Goal: Task Accomplishment & Management: Manage account settings

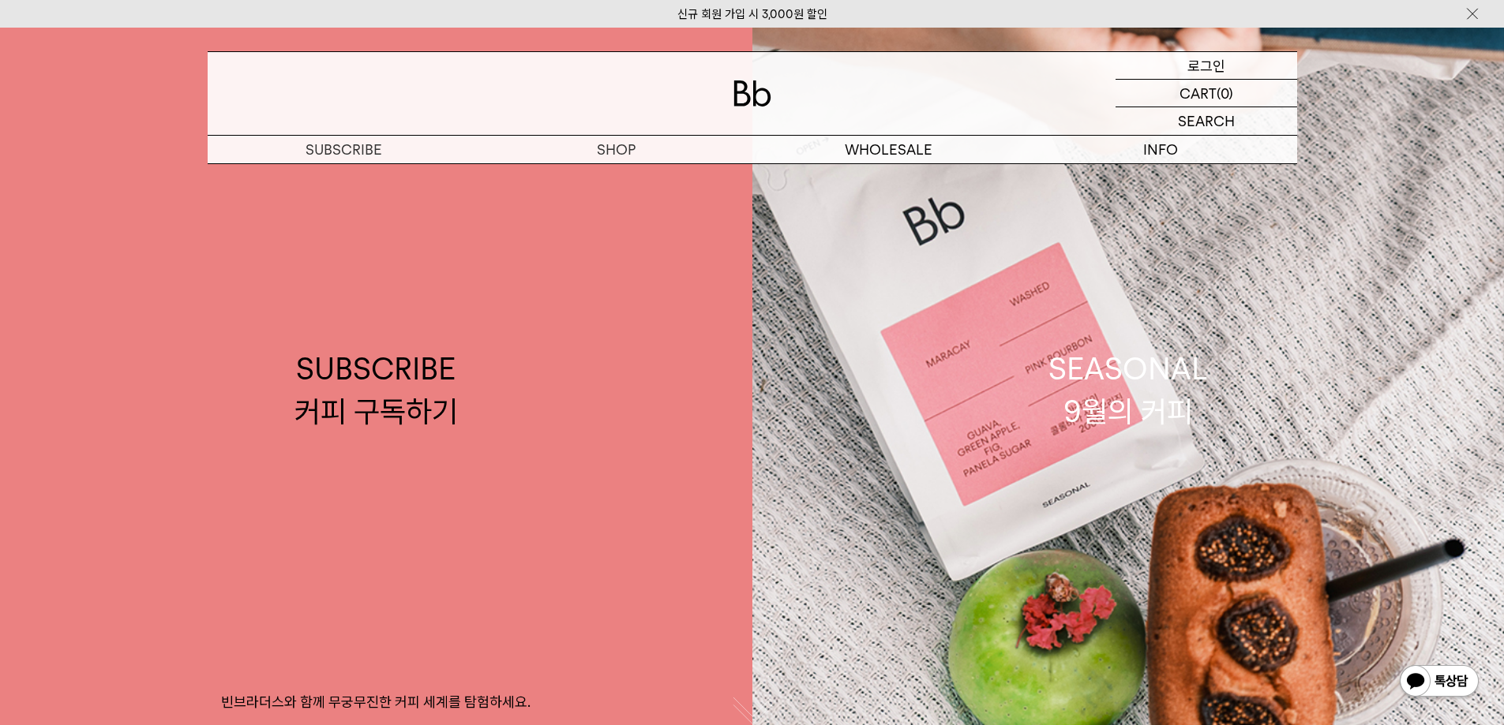
click at [1224, 58] on div "LOGIN 로그인" at bounding box center [1206, 65] width 182 height 27
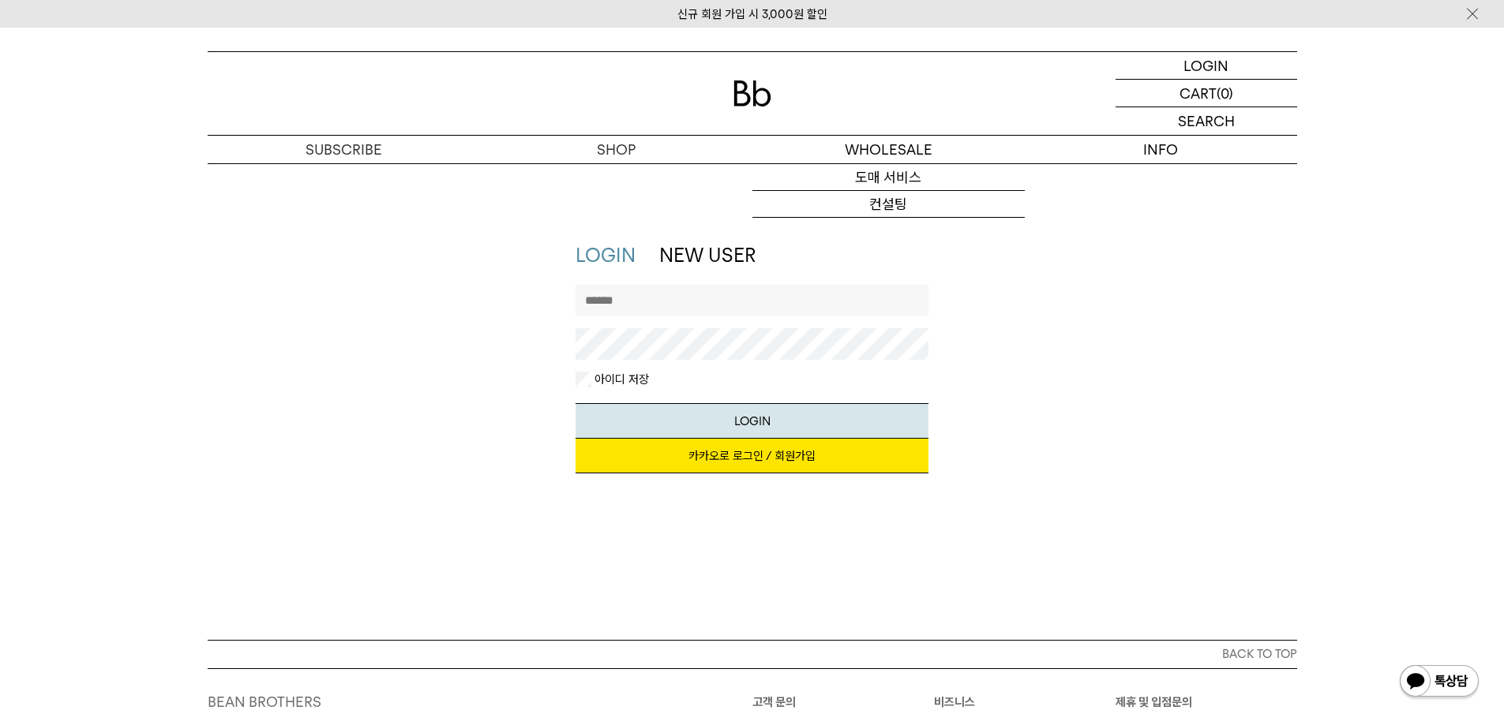
click at [677, 305] on input "text" at bounding box center [751, 301] width 353 height 32
type input "**********"
click at [740, 459] on link "카카오로 로그인 / 회원가입" at bounding box center [751, 456] width 353 height 35
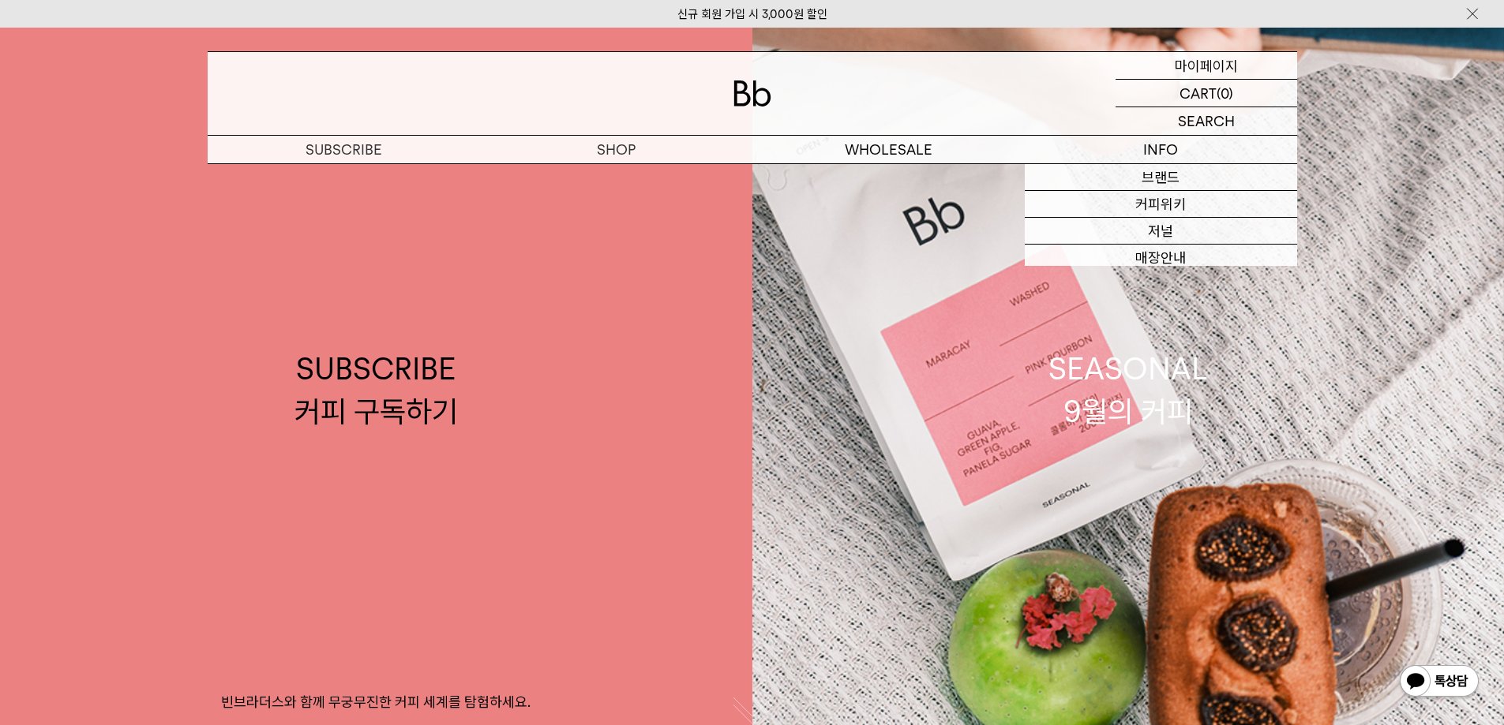
click at [1155, 66] on div "MYPAGE 마이페이지" at bounding box center [1206, 65] width 182 height 27
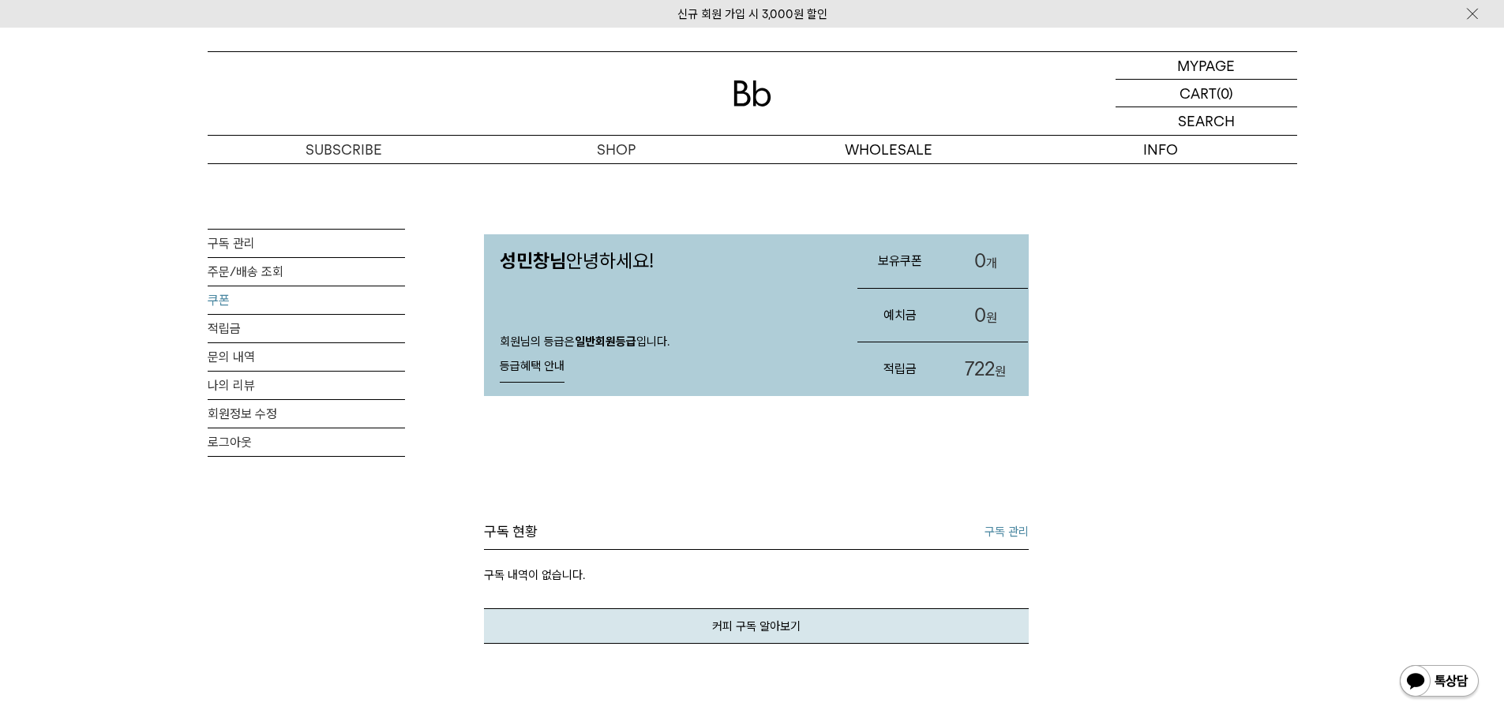
click at [248, 308] on link "쿠폰" at bounding box center [306, 301] width 197 height 28
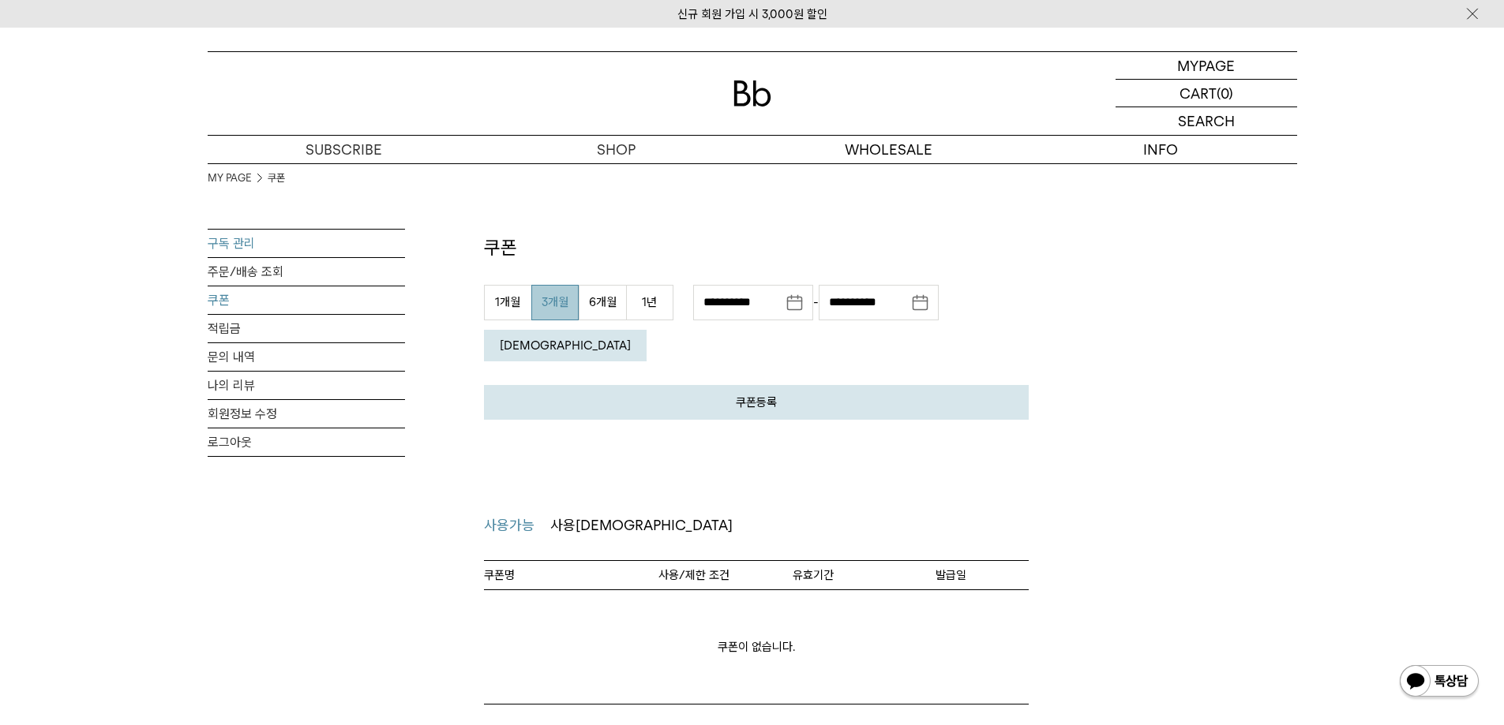
click at [269, 245] on link "구독 관리" at bounding box center [306, 244] width 197 height 28
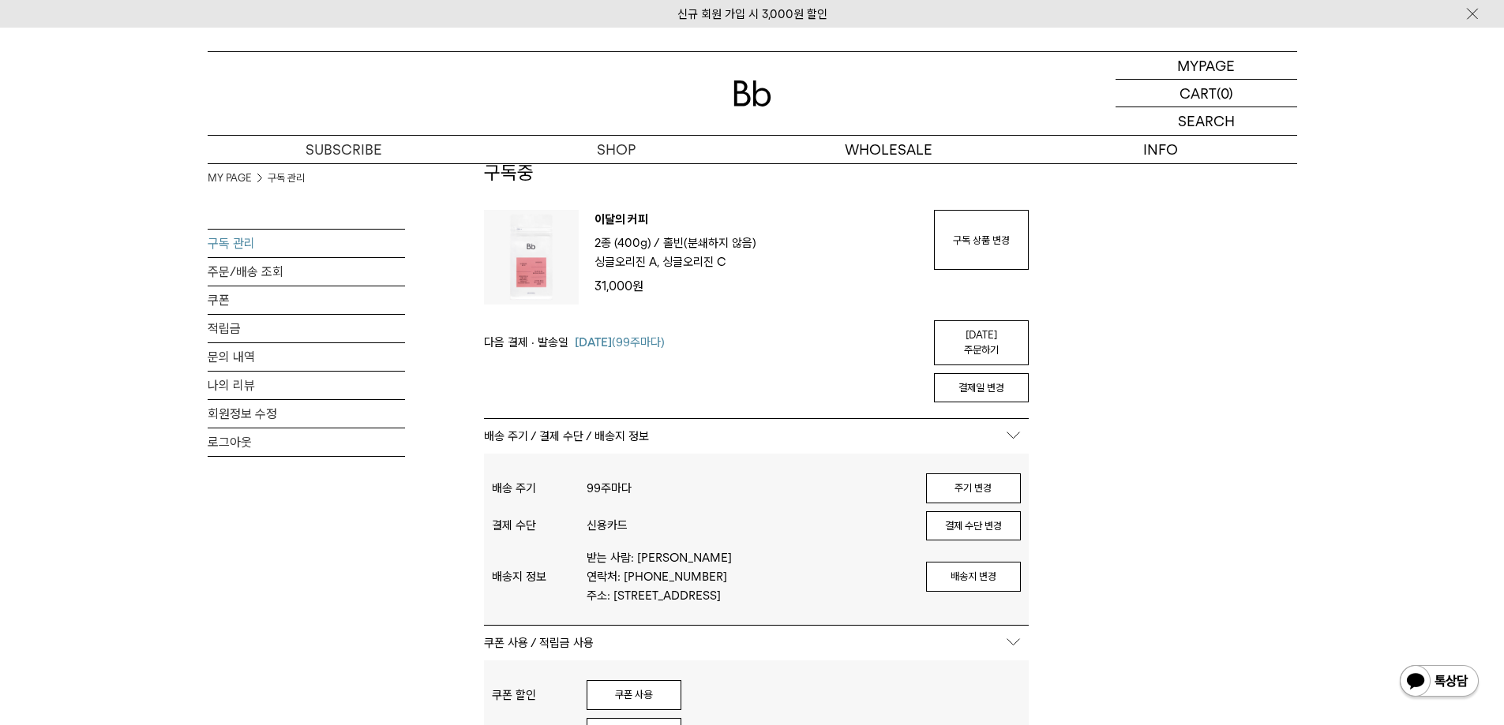
scroll to position [79, 0]
click at [965, 255] on link "구독 상품 변경" at bounding box center [981, 236] width 95 height 60
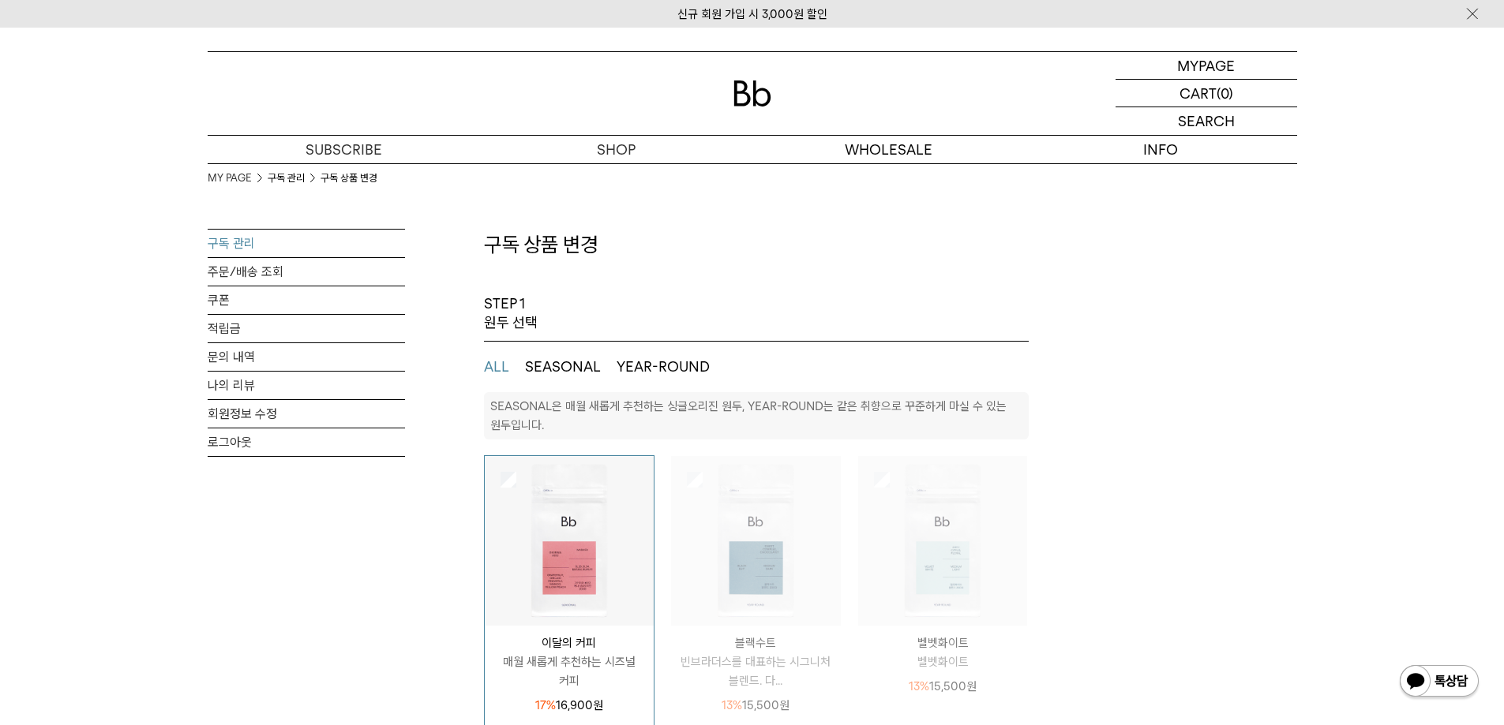
select select "**"
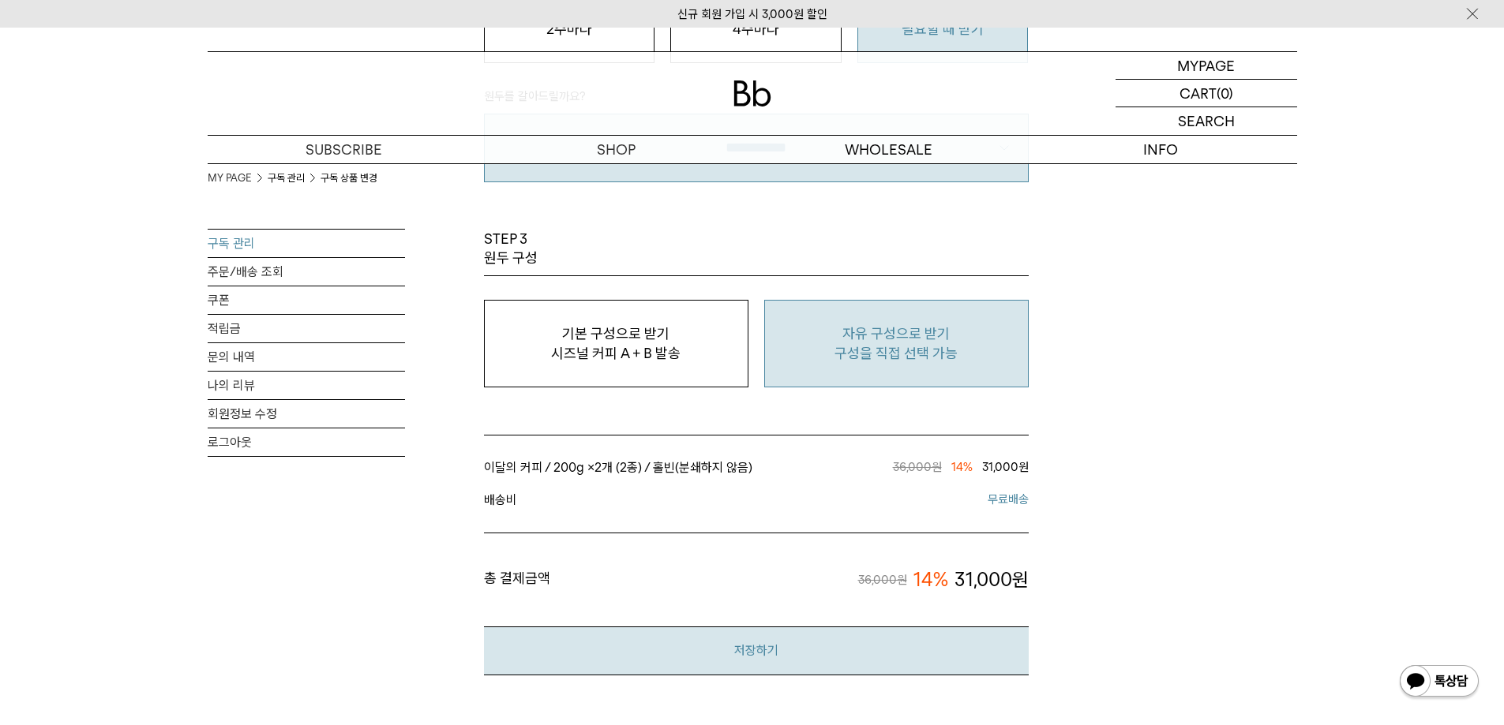
scroll to position [1263, 0]
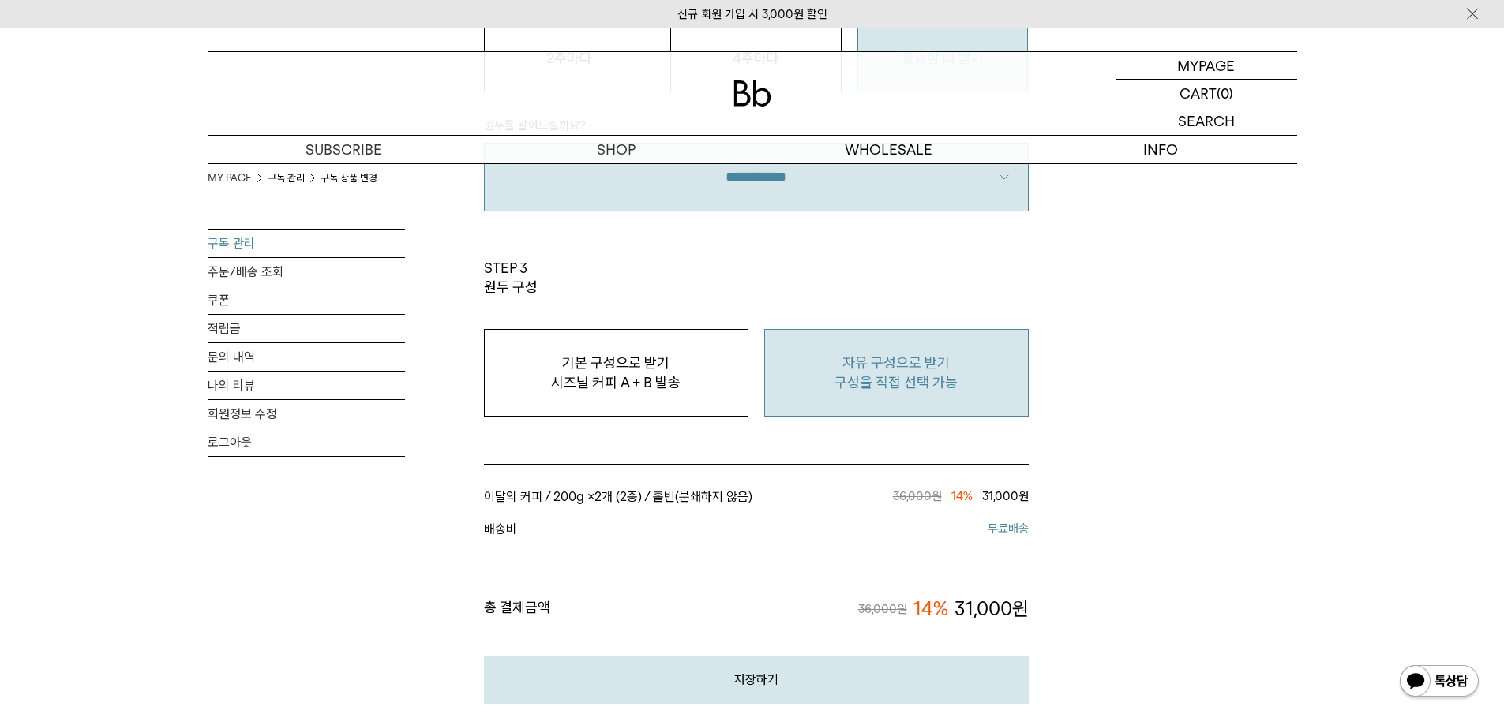
click at [871, 369] on p "자유 구성으로 받기" at bounding box center [896, 363] width 247 height 19
type input "*"
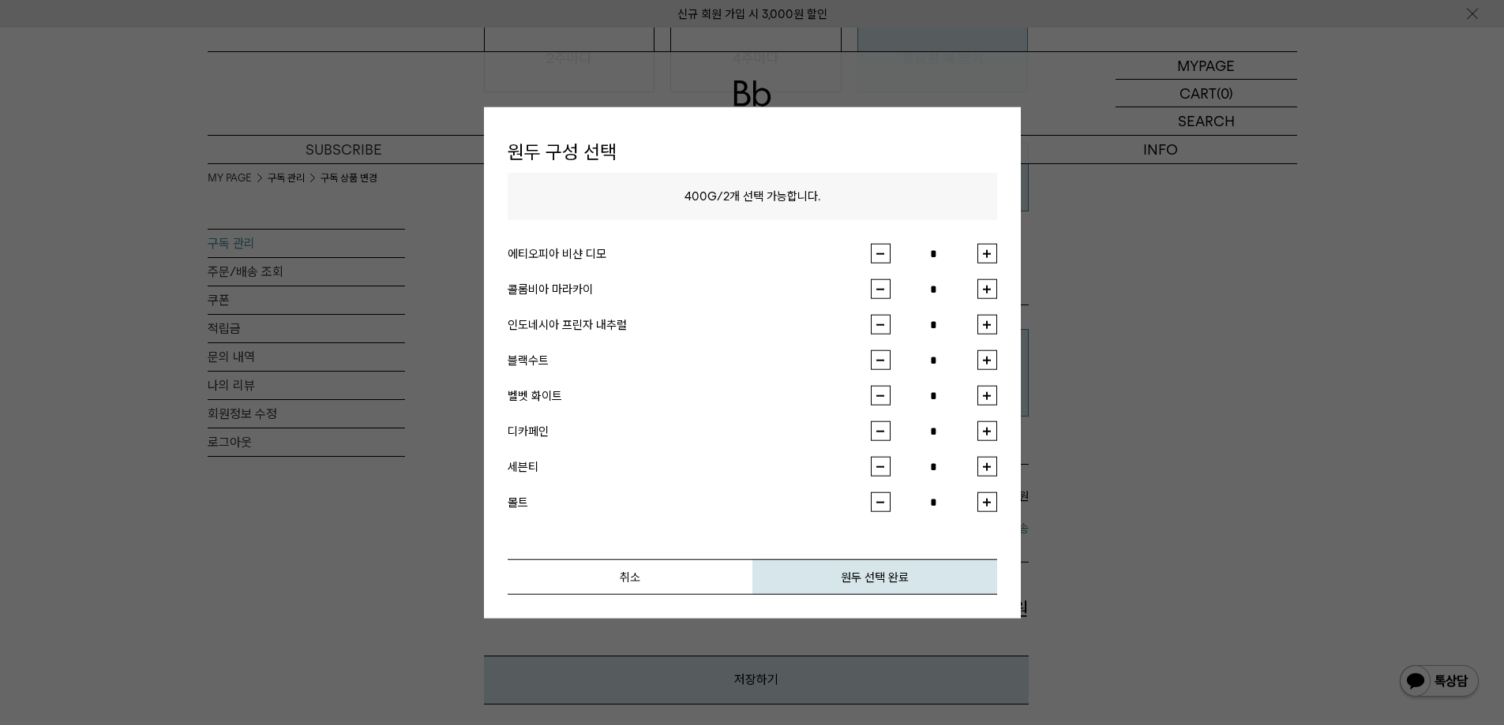
click at [975, 295] on input "*" at bounding box center [933, 289] width 87 height 20
click at [988, 304] on li "콜롬비아 마라카이 *" at bounding box center [752, 297] width 489 height 36
click at [987, 287] on button "button" at bounding box center [987, 289] width 20 height 20
type input "*"
click at [990, 324] on button "button" at bounding box center [987, 325] width 20 height 20
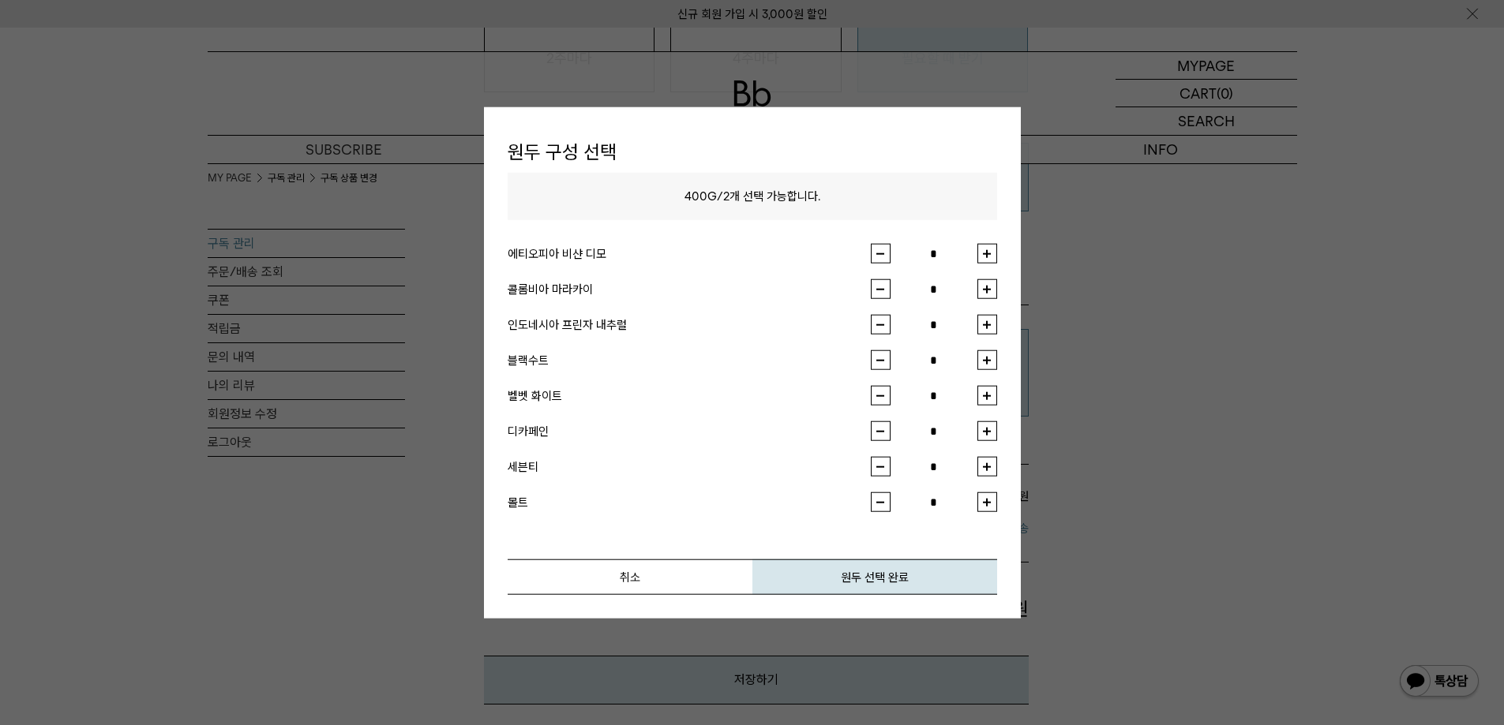
type input "*"
click at [865, 587] on button "원두 선택 완료" at bounding box center [874, 578] width 245 height 36
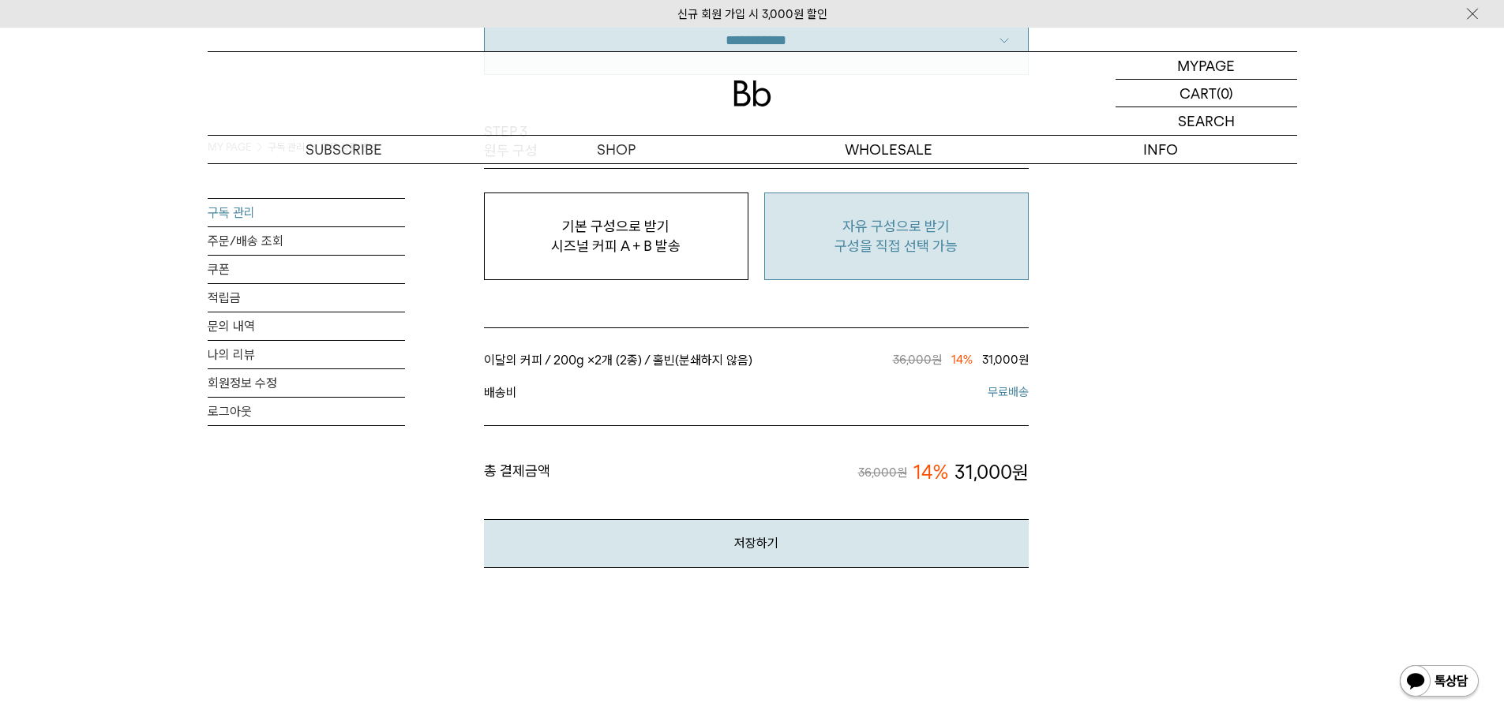
scroll to position [1421, 0]
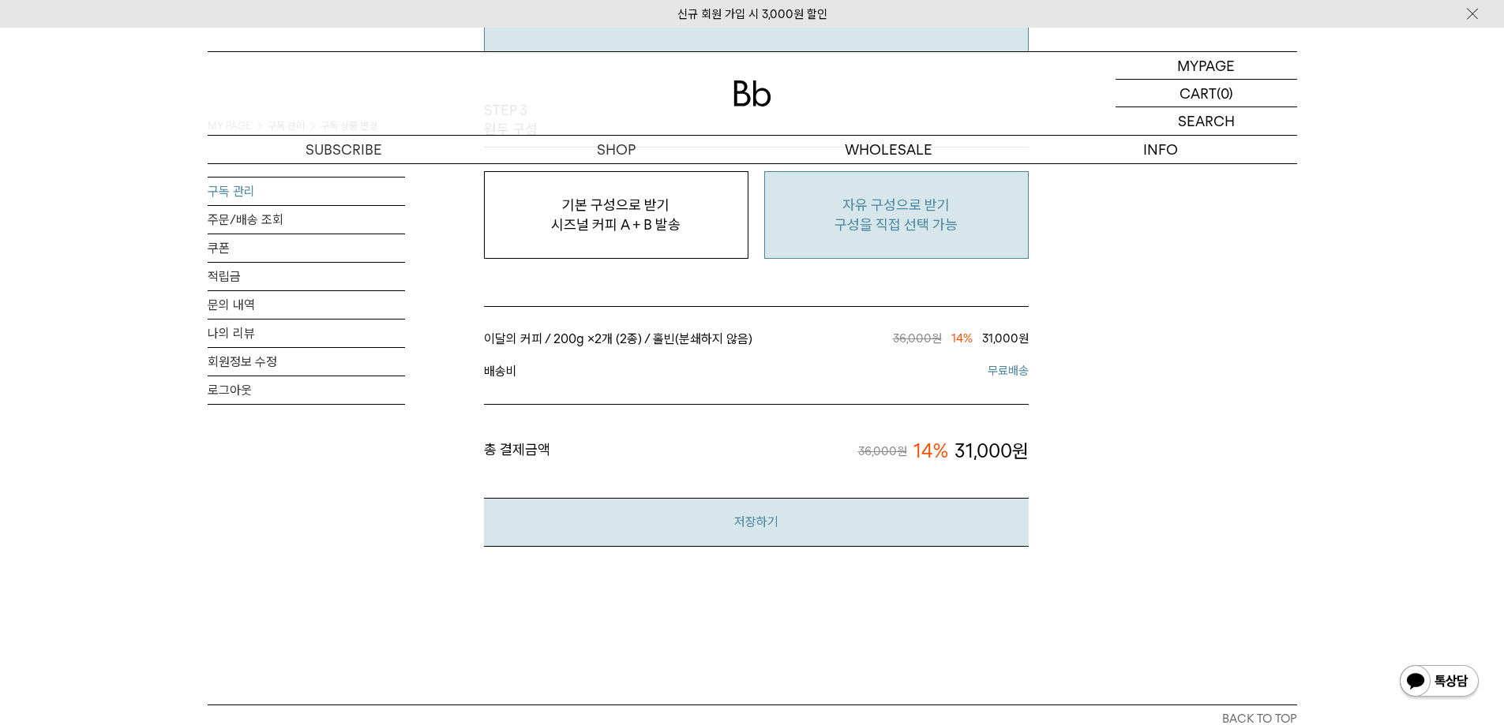
click at [886, 534] on button "저장하기" at bounding box center [756, 522] width 545 height 48
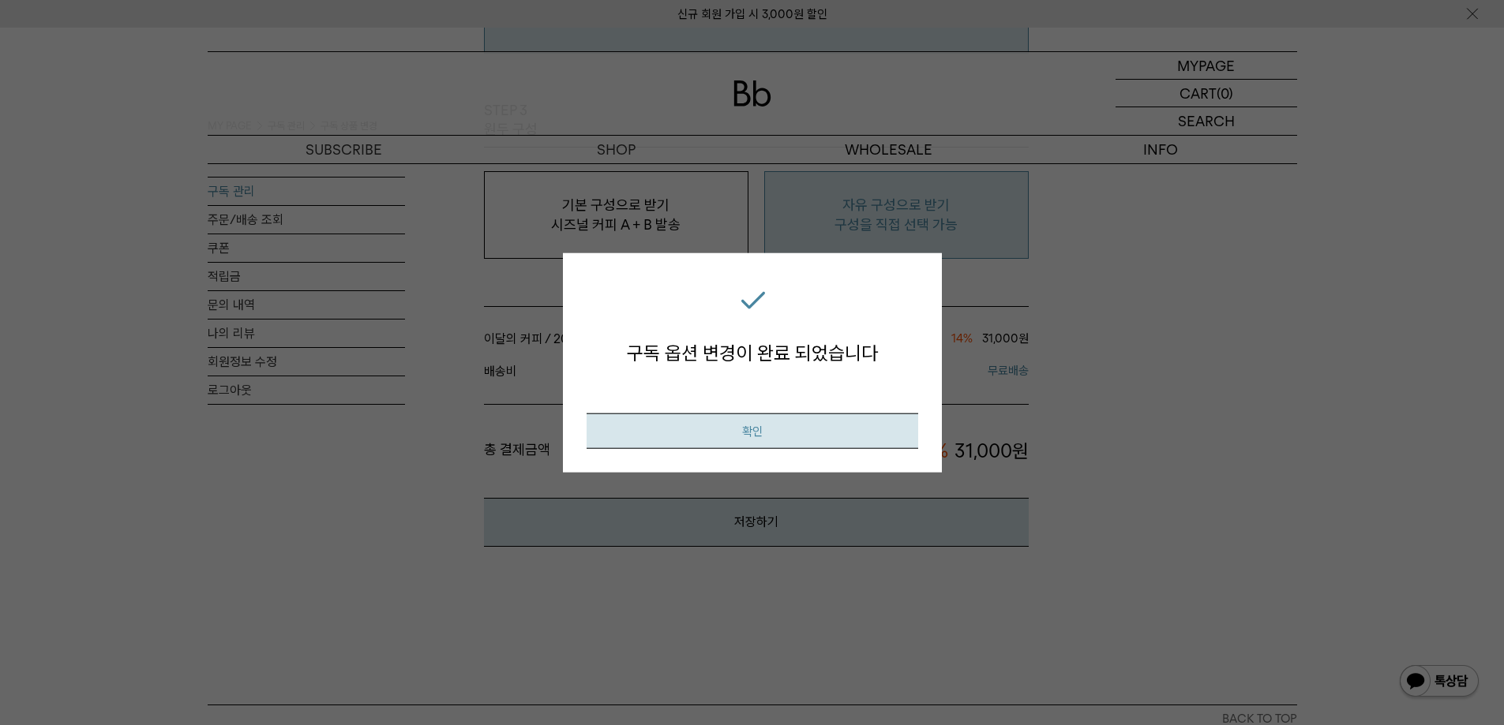
click at [817, 433] on button "확인" at bounding box center [752, 432] width 332 height 36
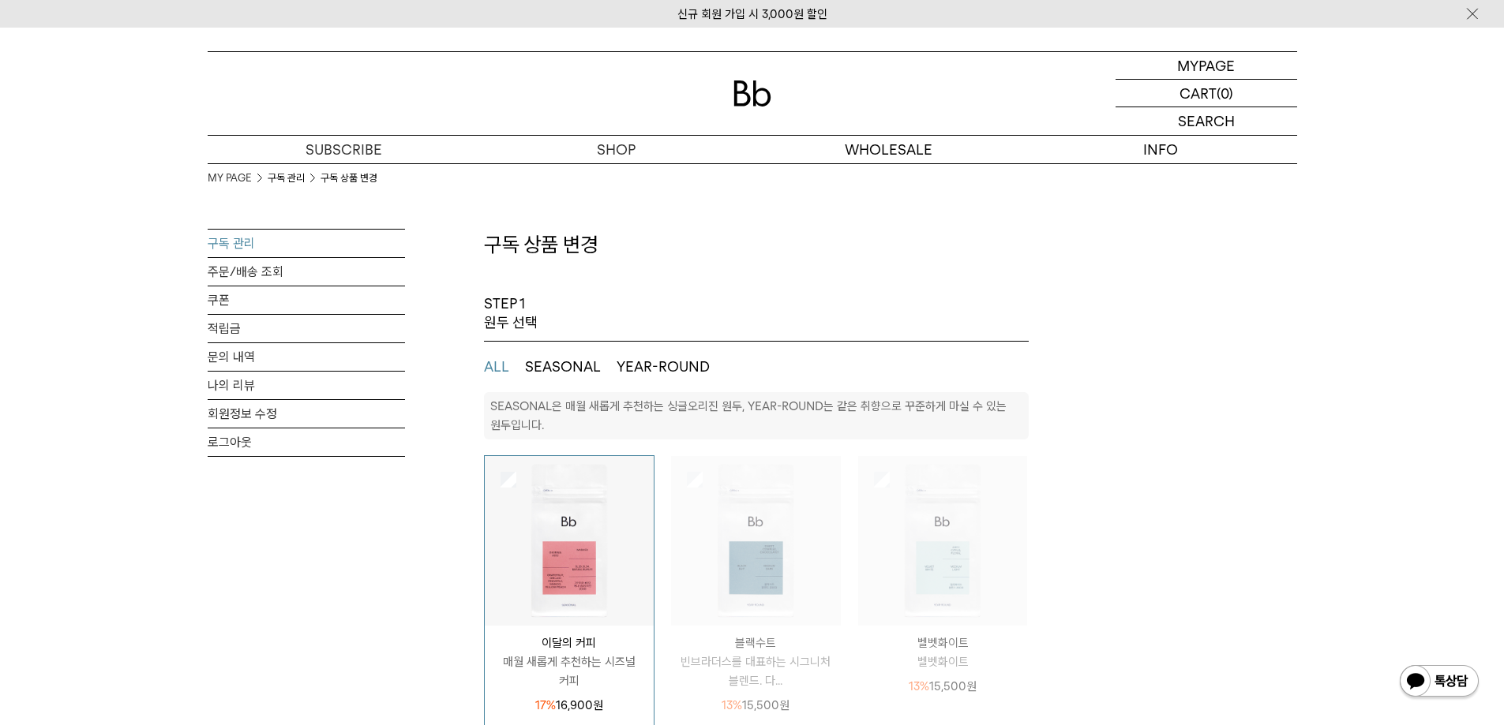
select select "**"
drag, startPoint x: 325, startPoint y: 380, endPoint x: 326, endPoint y: 312, distance: 68.7
click at [252, 272] on link "주문/배송 조회" at bounding box center [306, 272] width 197 height 28
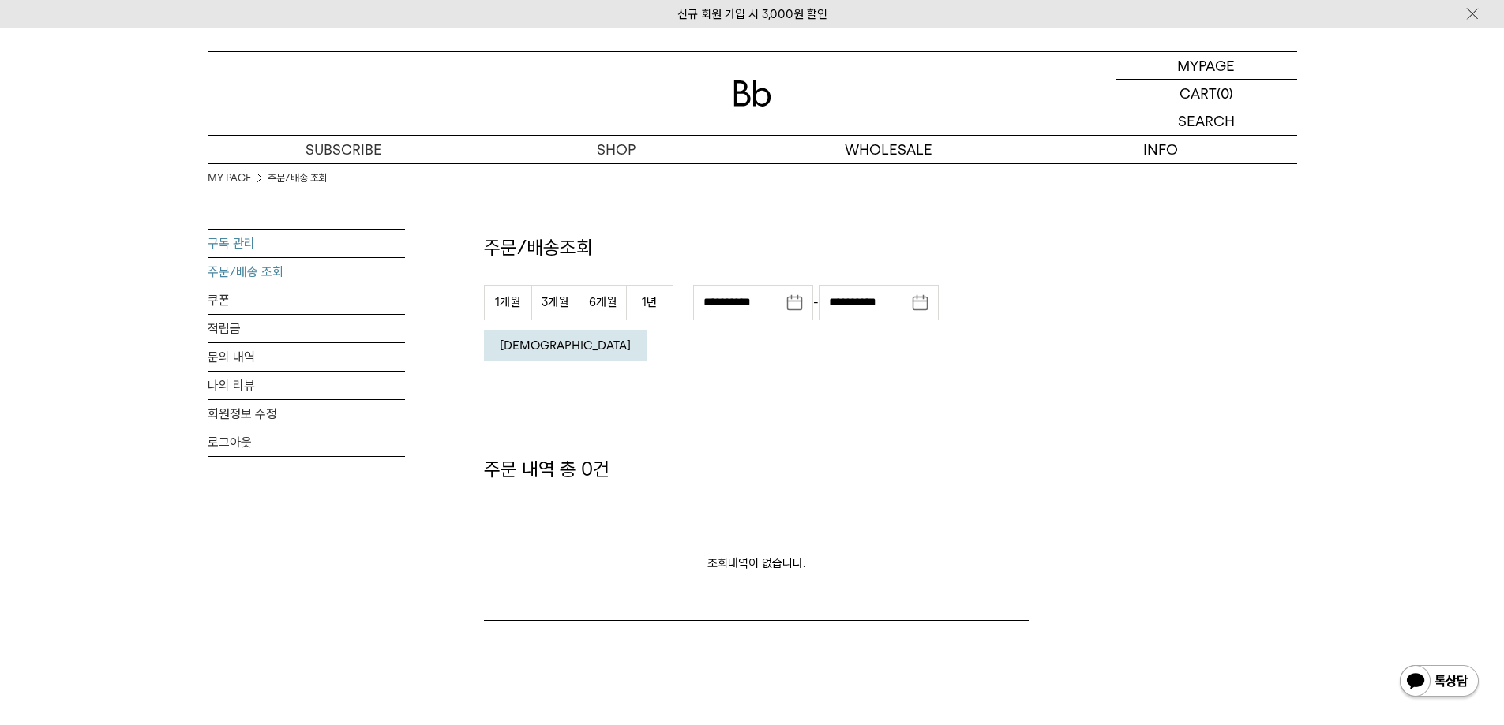
click at [230, 230] on link "구독 관리" at bounding box center [306, 244] width 197 height 28
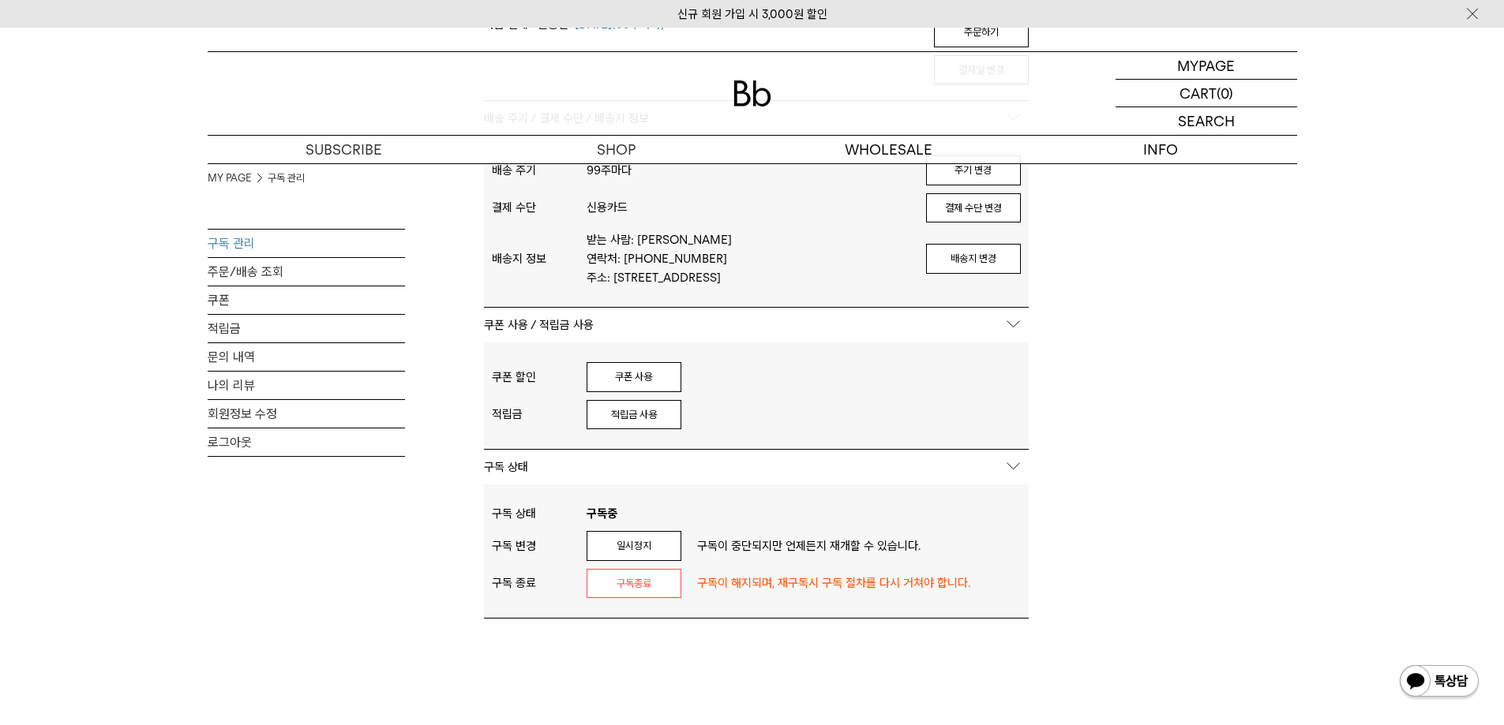
scroll to position [395, 0]
click at [651, 361] on button "쿠폰 사용" at bounding box center [633, 376] width 95 height 30
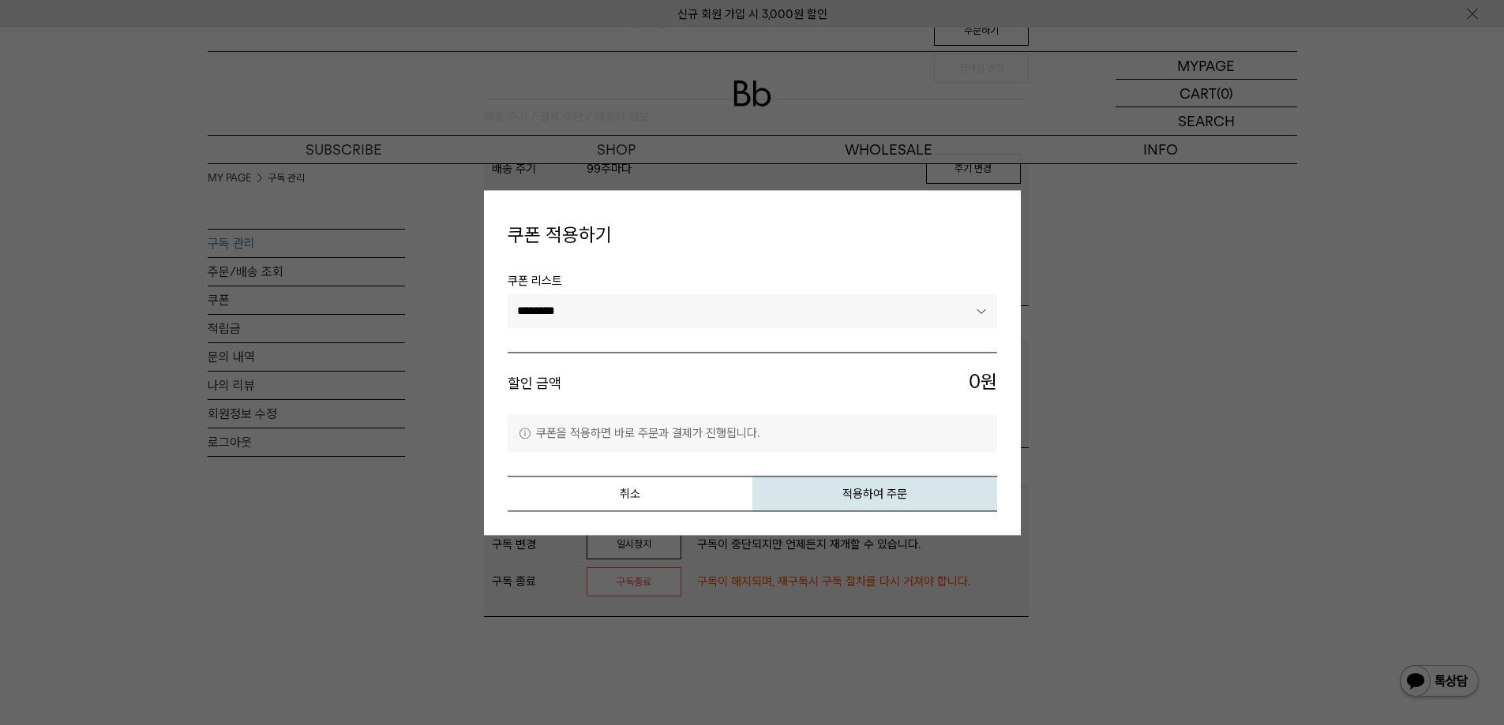
click at [635, 304] on select "********" at bounding box center [752, 311] width 489 height 35
drag, startPoint x: 635, startPoint y: 304, endPoint x: 636, endPoint y: 317, distance: 13.4
click at [635, 304] on select "********" at bounding box center [752, 311] width 489 height 35
click at [649, 503] on button "취소" at bounding box center [630, 494] width 245 height 36
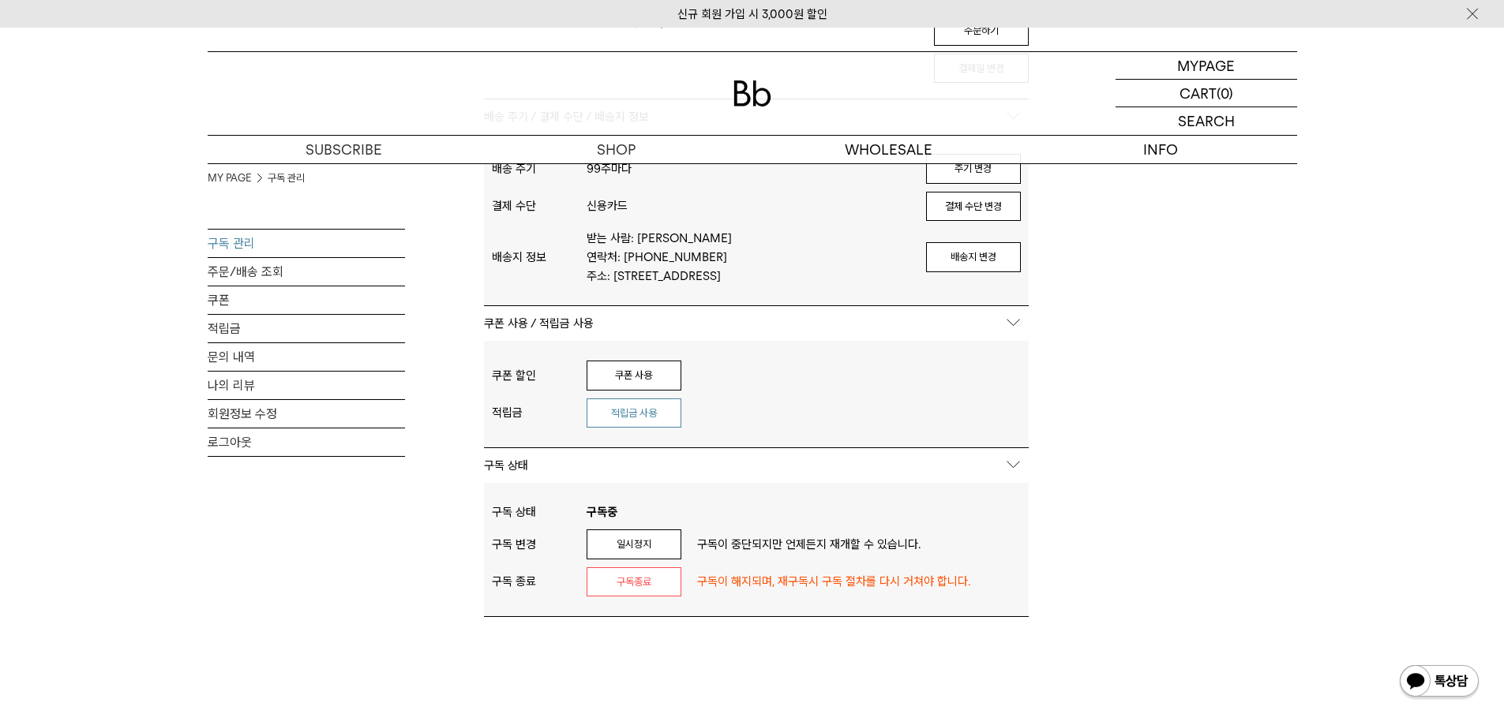
click at [594, 399] on button "적립금 사용" at bounding box center [633, 414] width 95 height 30
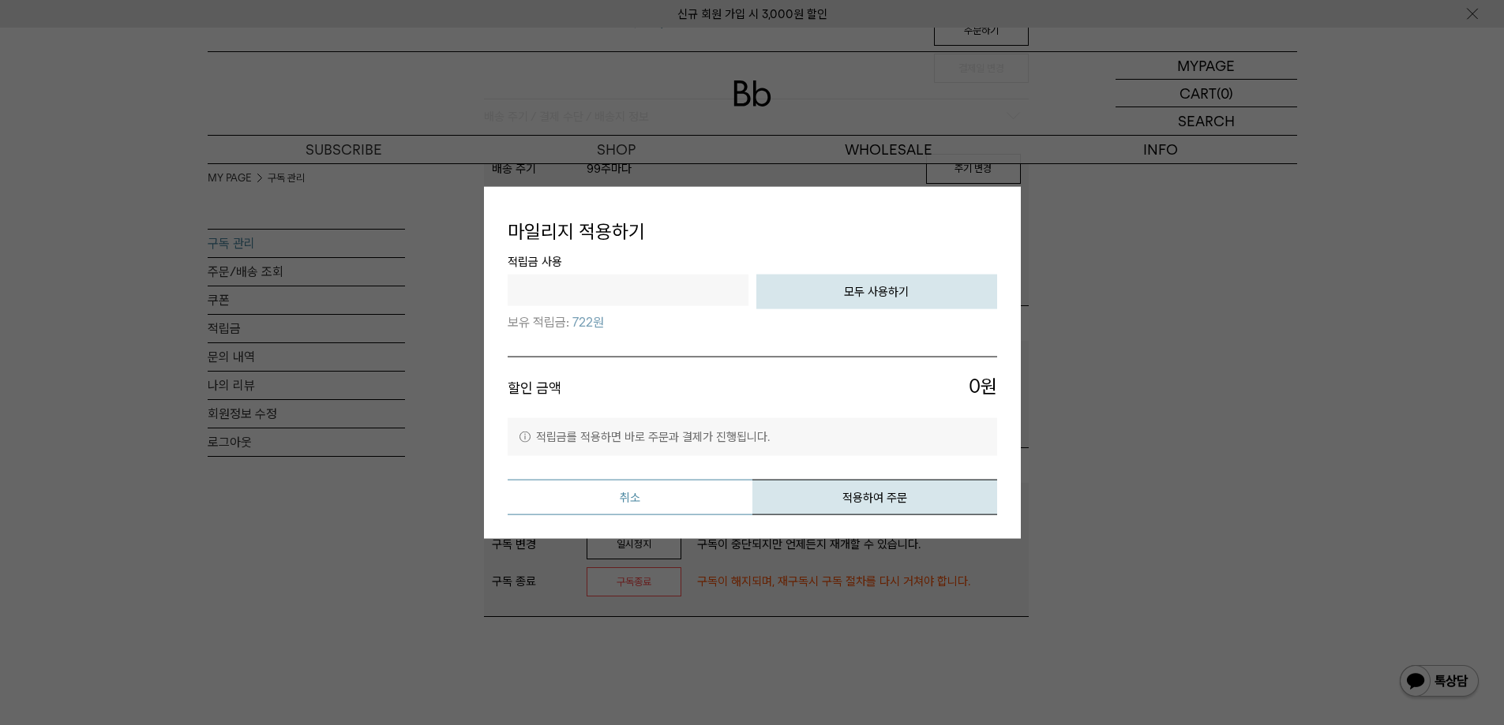
click at [641, 491] on button "취소" at bounding box center [630, 498] width 245 height 36
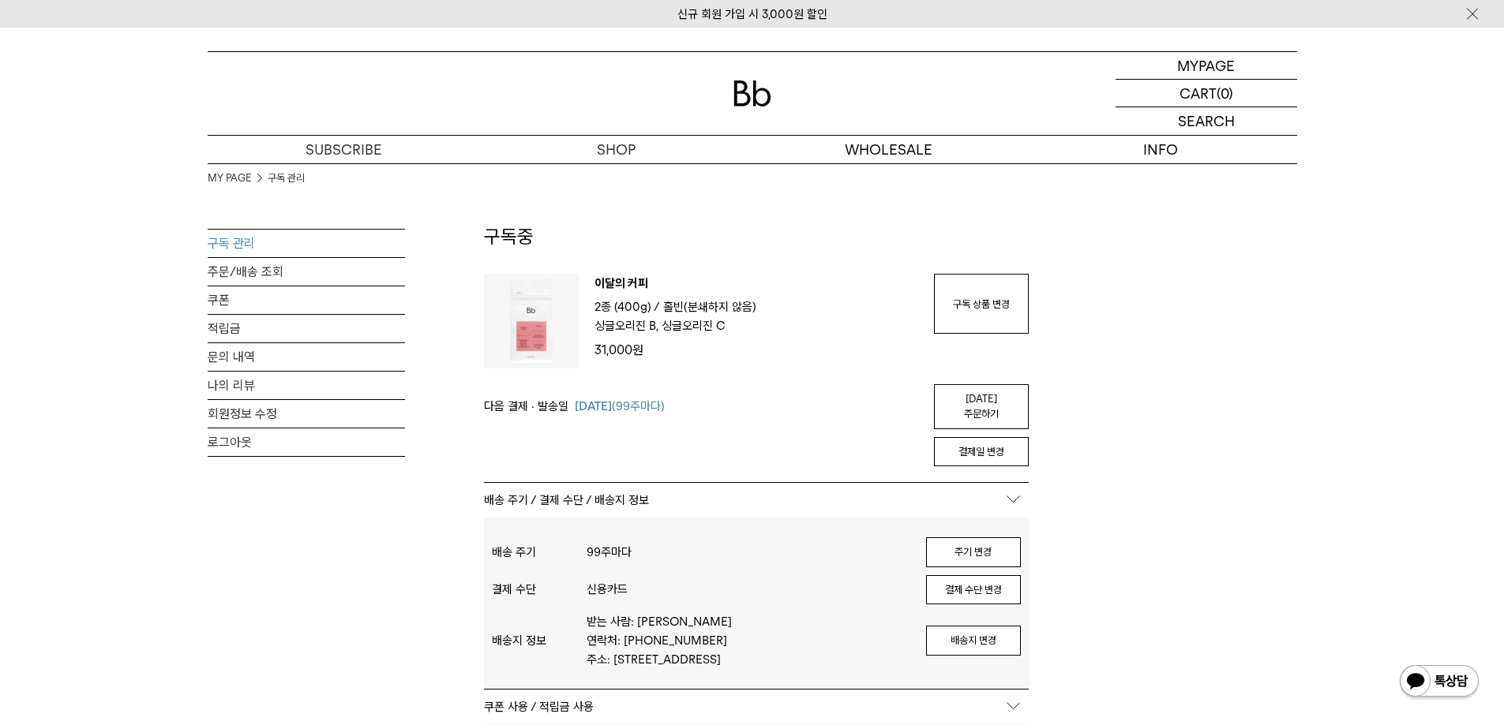
scroll to position [0, 0]
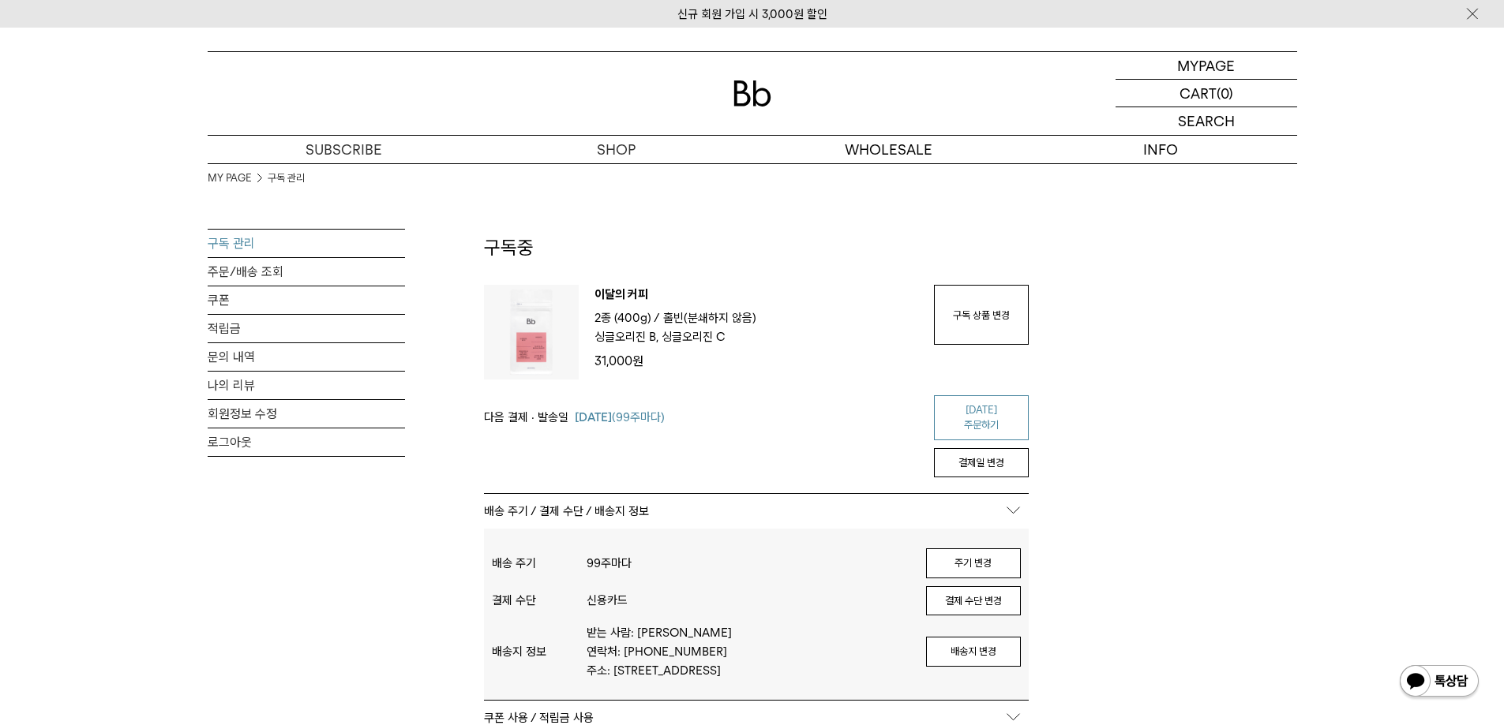
click at [1006, 414] on link "[DATE] 주문하기" at bounding box center [981, 417] width 95 height 45
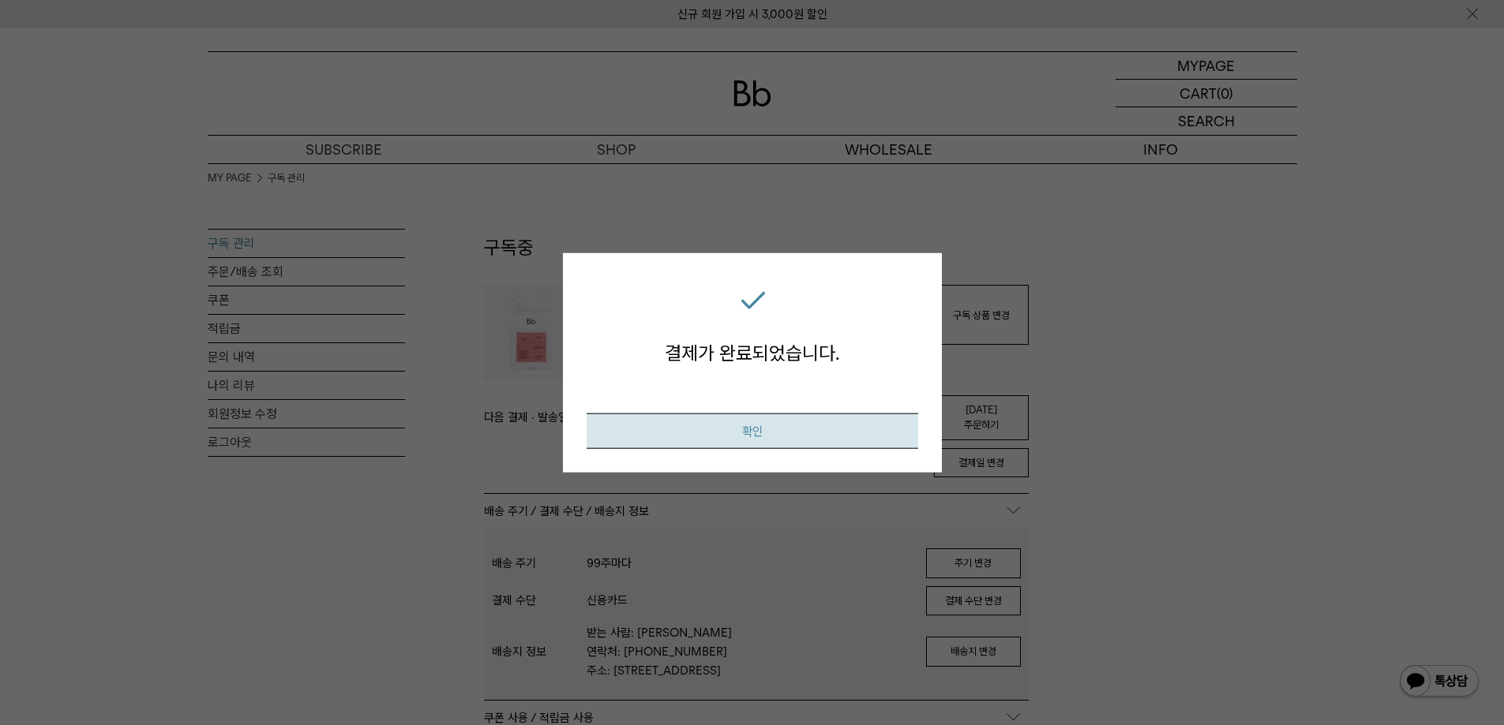
drag, startPoint x: 875, startPoint y: 429, endPoint x: 746, endPoint y: 425, distance: 128.7
click at [875, 429] on button "확인" at bounding box center [752, 432] width 332 height 36
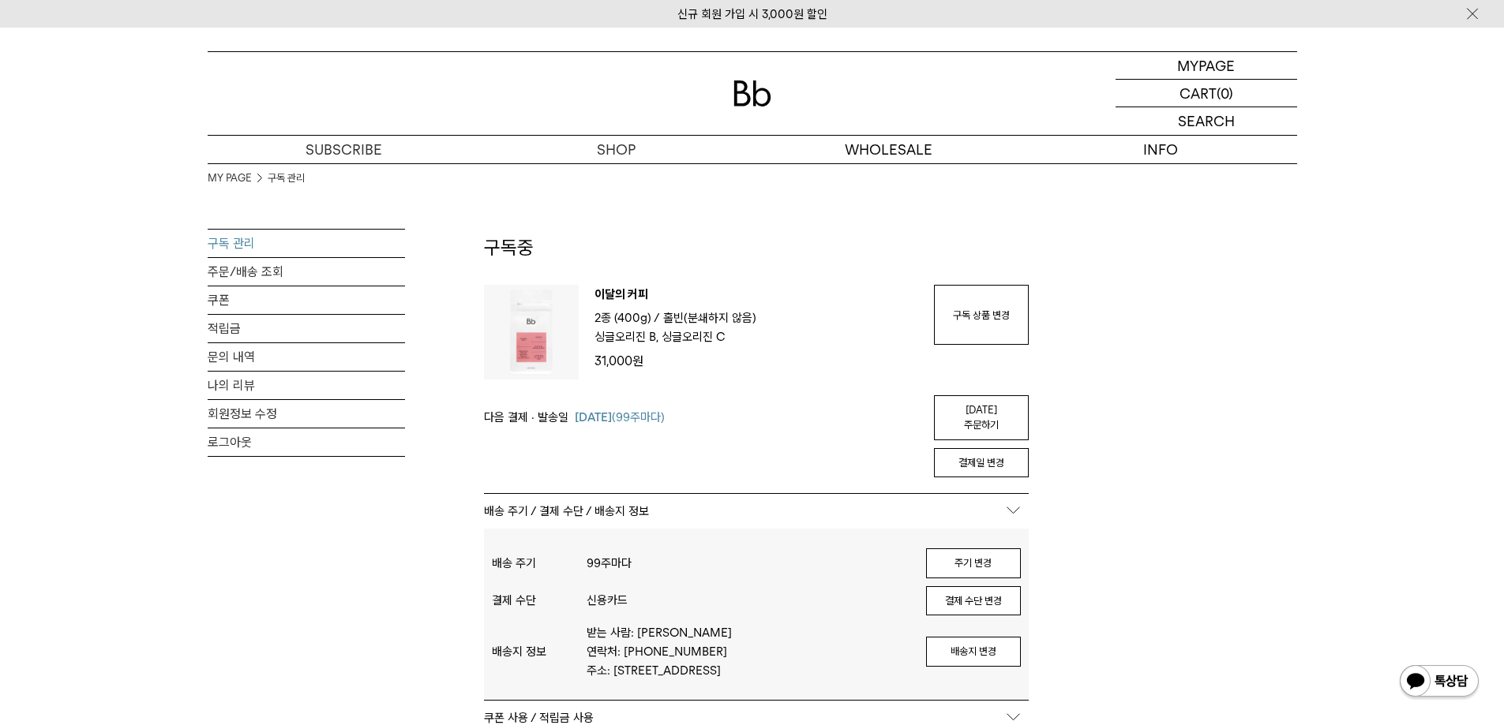
click at [176, 526] on div "MY PAGE 구독 관리 구독 관리 주문/배송 조회 쿠폰 적립금 문의 내역 나의 리뷰 회원정보 수정 로그아웃 구독중 구독 번호 : 22300 …" at bounding box center [752, 730] width 1504 height 1135
click at [264, 692] on div "MY PAGE 구독 관리 구독 관리 주문/배송 조회 쿠폰 적립금 문의 내역 나의 리뷰 회원정보 수정 로그아웃" at bounding box center [306, 730] width 197 height 1135
click at [384, 635] on div "MY PAGE 구독 관리 구독 관리 주문/배송 조회 쿠폰 적립금 문의 내역 나의 리뷰 회원정보 수정 로그아웃" at bounding box center [306, 730] width 197 height 1135
